Goal: Find specific page/section: Locate a particular part of the current website

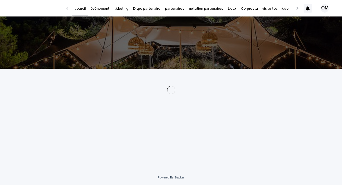
click at [101, 7] on p "événement" at bounding box center [99, 5] width 19 height 11
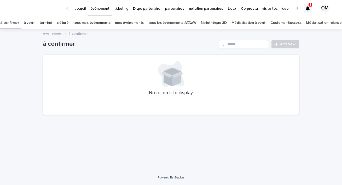
click at [175, 22] on link "tous les événements ATAWA" at bounding box center [171, 23] width 47 height 12
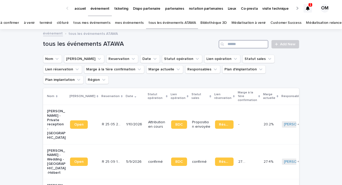
click at [232, 44] on input "Search" at bounding box center [244, 44] width 50 height 8
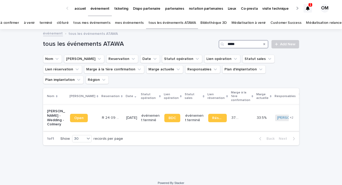
type input "*****"
click at [111, 114] on p "R 24 09 3005" at bounding box center [112, 116] width 20 height 5
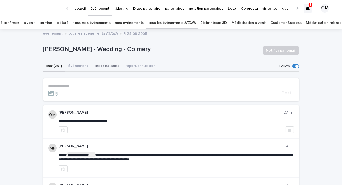
click at [78, 65] on button "événement" at bounding box center [78, 66] width 26 height 11
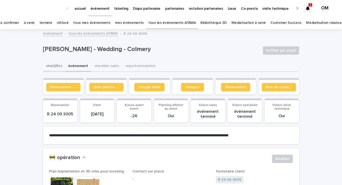
click at [56, 68] on button "chat (25+)" at bounding box center [54, 66] width 22 height 11
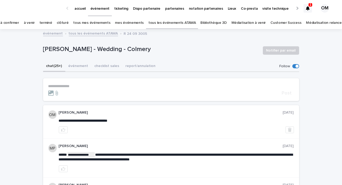
drag, startPoint x: 123, startPoint y: 120, endPoint x: 60, endPoint y: 120, distance: 63.2
click at [79, 65] on button "événement" at bounding box center [78, 66] width 26 height 11
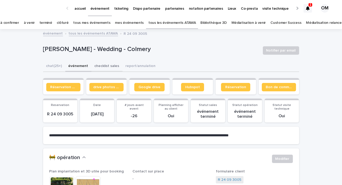
click at [101, 66] on button "checklist sales" at bounding box center [106, 66] width 31 height 11
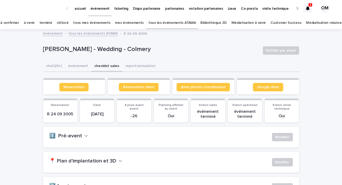
scroll to position [133, 0]
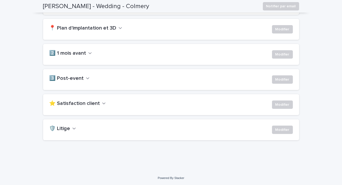
click at [72, 128] on icon "button" at bounding box center [73, 129] width 3 height 2
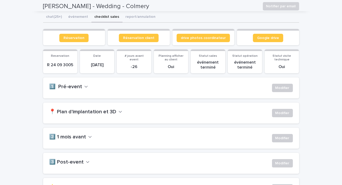
scroll to position [0, 0]
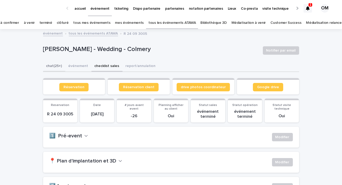
click at [53, 64] on button "chat (25+)" at bounding box center [54, 66] width 22 height 11
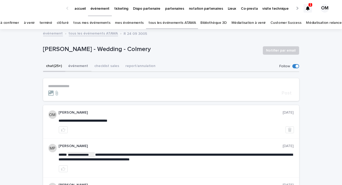
click at [76, 64] on button "événement" at bounding box center [78, 66] width 26 height 11
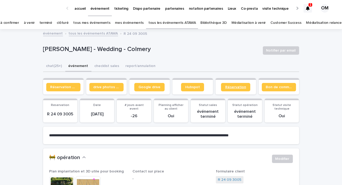
click at [230, 86] on span "Réservation" at bounding box center [235, 87] width 21 height 4
click at [307, 8] on icon at bounding box center [308, 8] width 4 height 4
